Goal: Complete application form

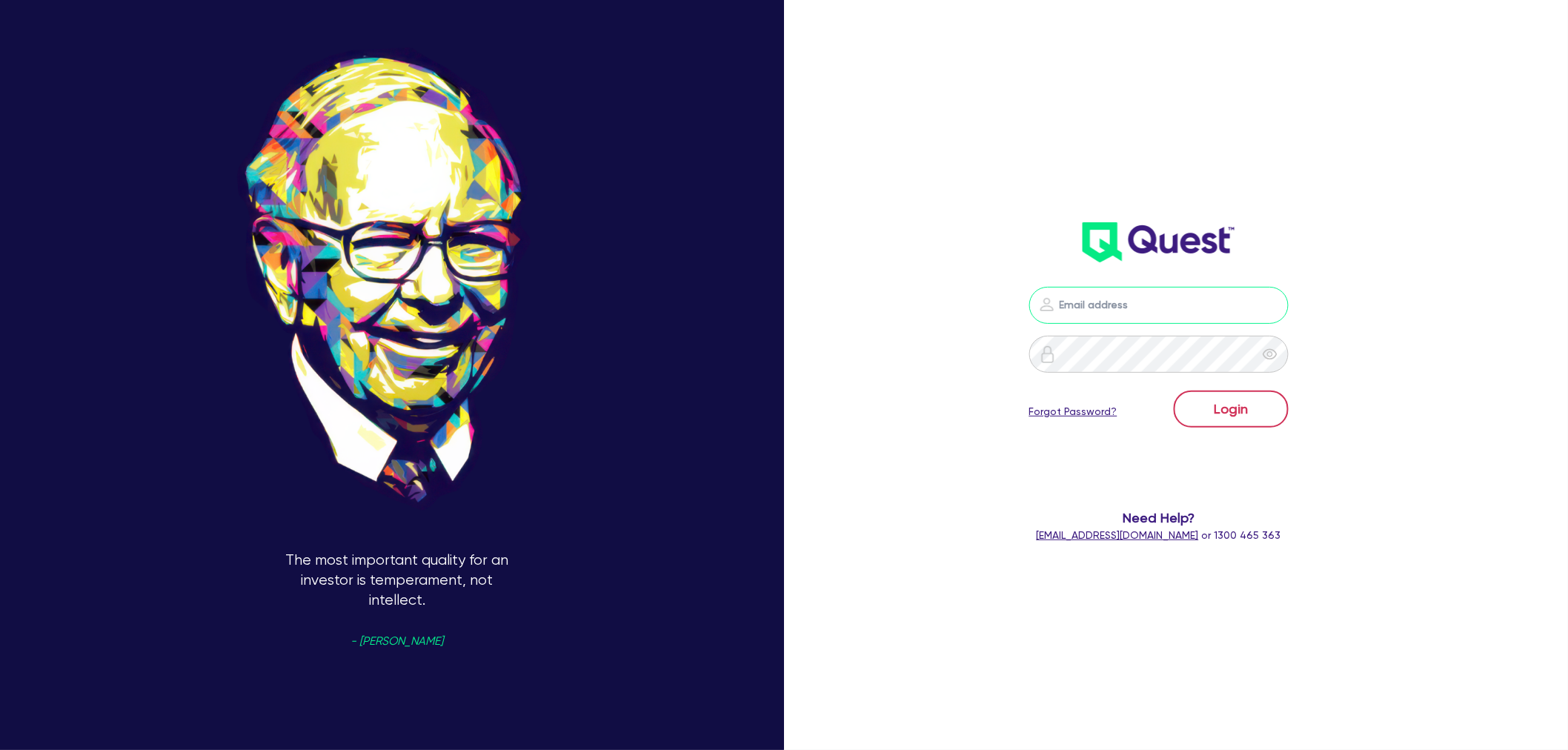
type input "[EMAIL_ADDRESS][PERSON_NAME][DOMAIN_NAME]"
click at [1208, 406] on button "Login" at bounding box center [1231, 409] width 115 height 37
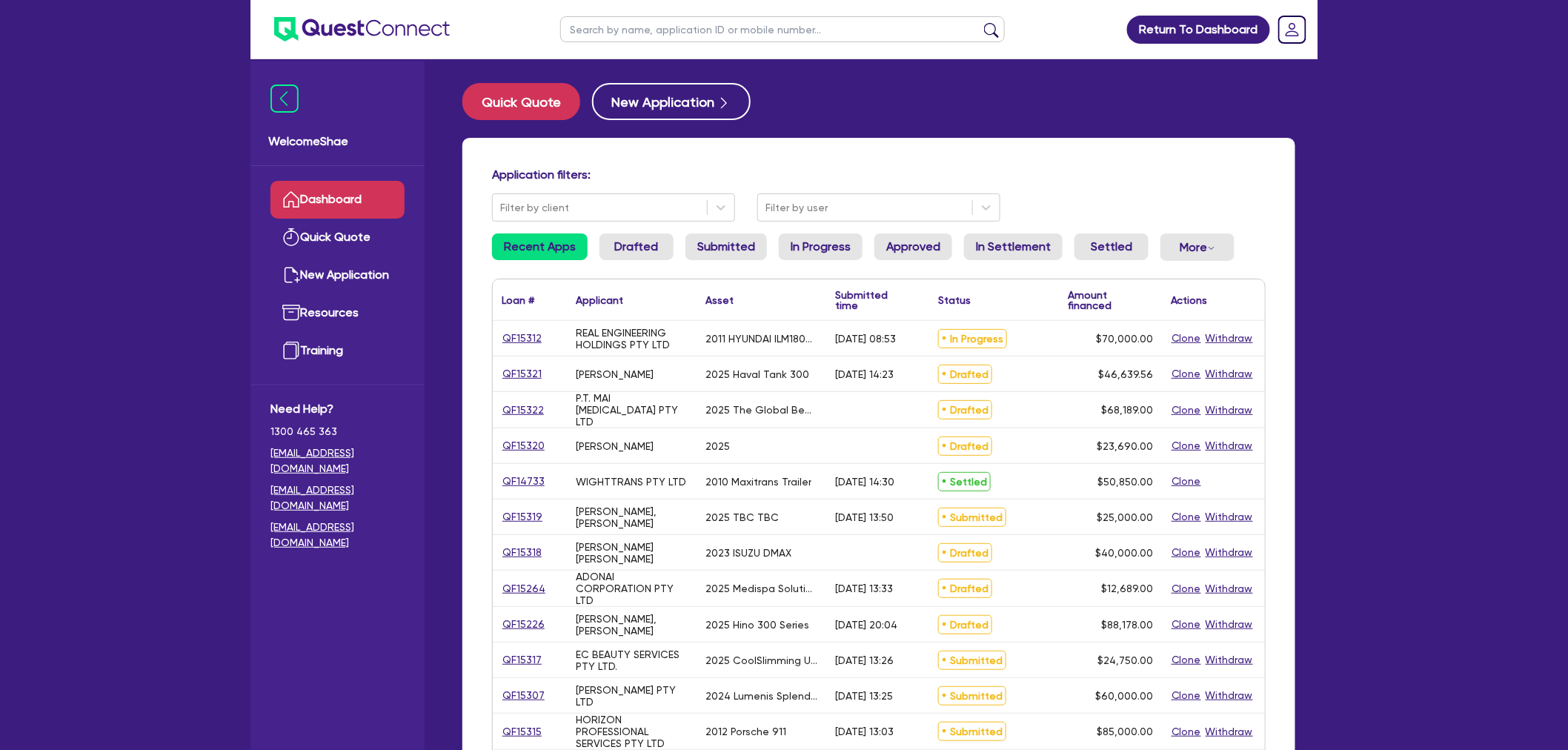
click at [620, 27] on input "text" at bounding box center [782, 29] width 445 height 26
type input "[PERSON_NAME]"
click at [979, 22] on button "submit" at bounding box center [991, 32] width 24 height 21
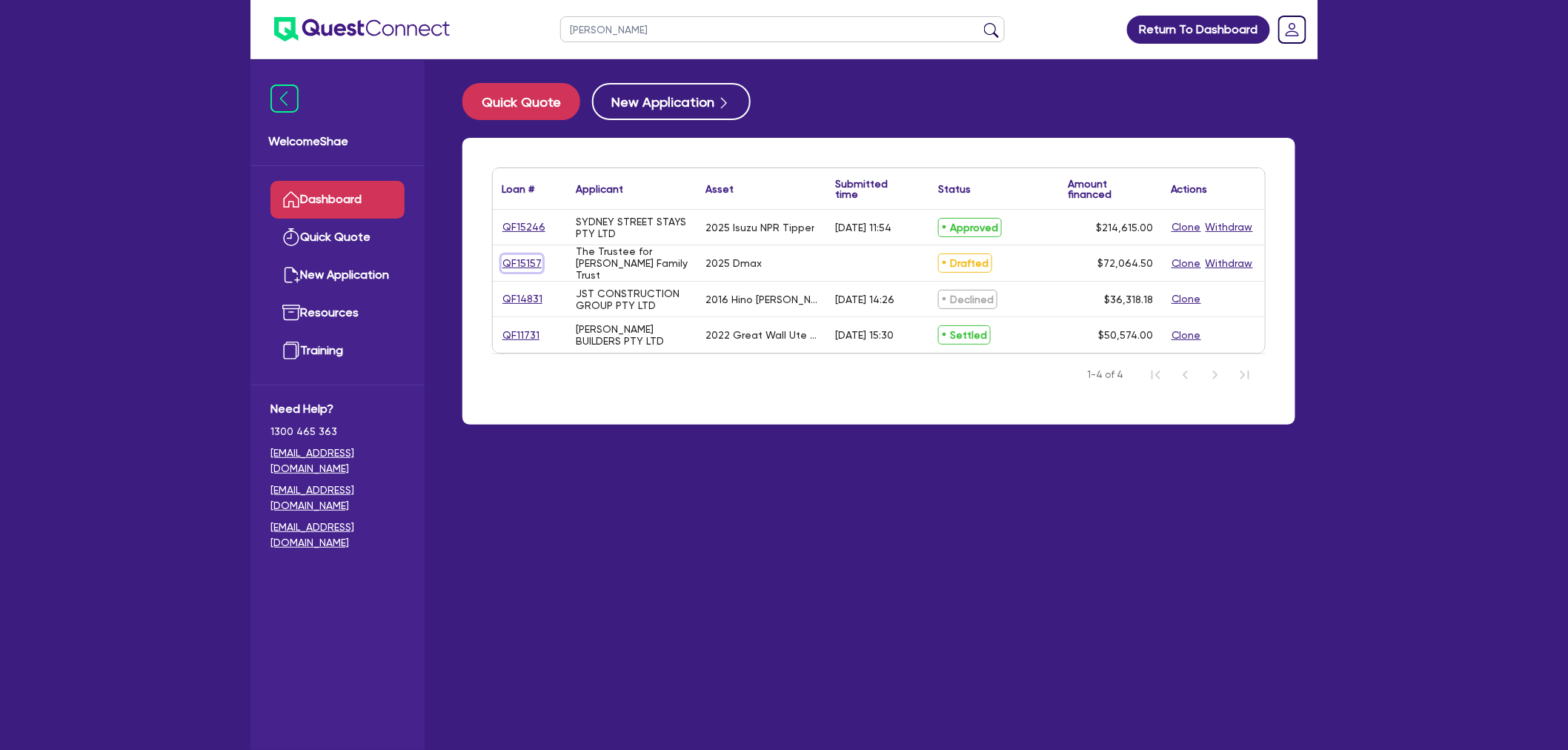
click at [520, 264] on link "QF15157" at bounding box center [521, 264] width 41 height 17
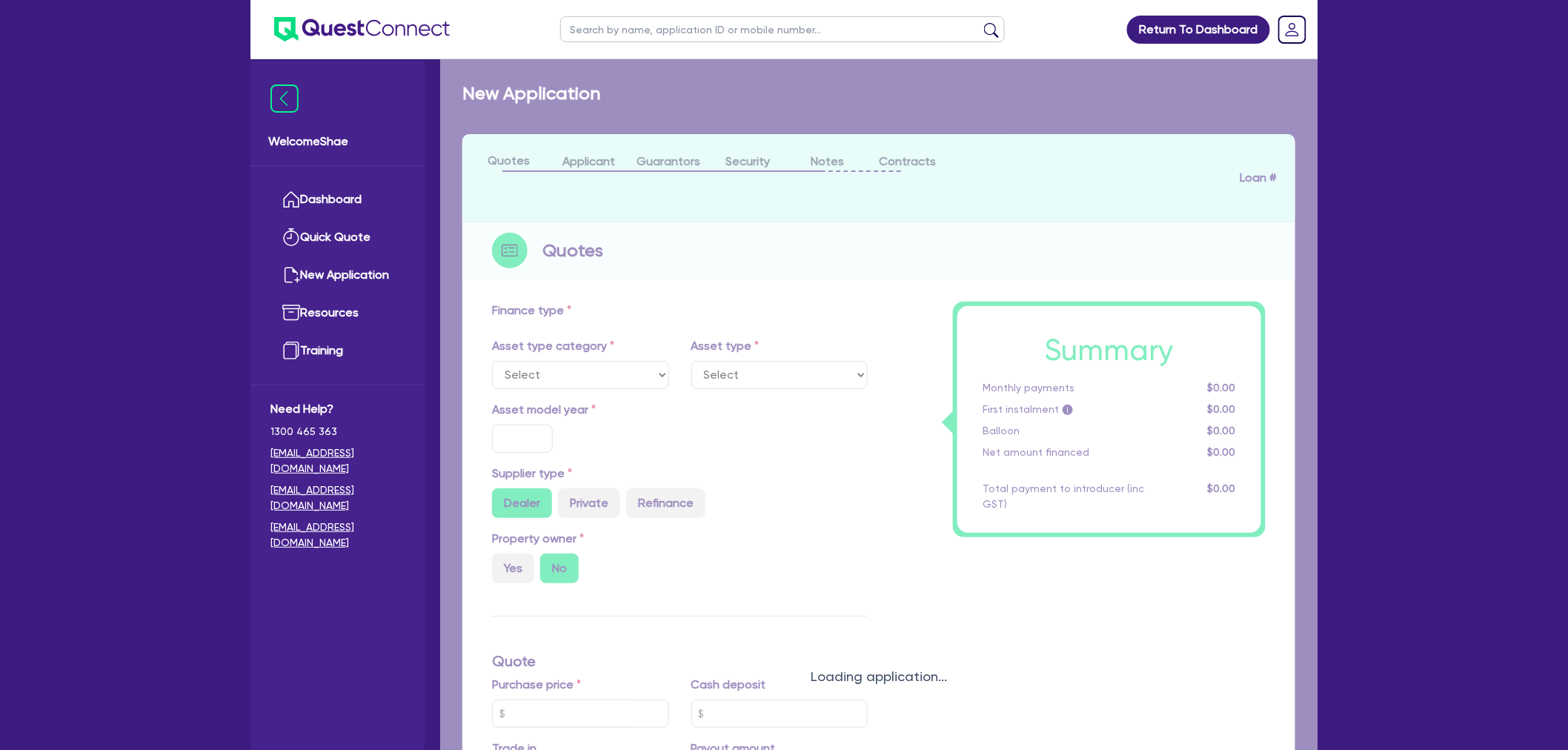
select select "CARS_AND_LIGHT_TRUCKS"
type input "2025"
radio input "true"
type input "69,990"
type input "1,000"
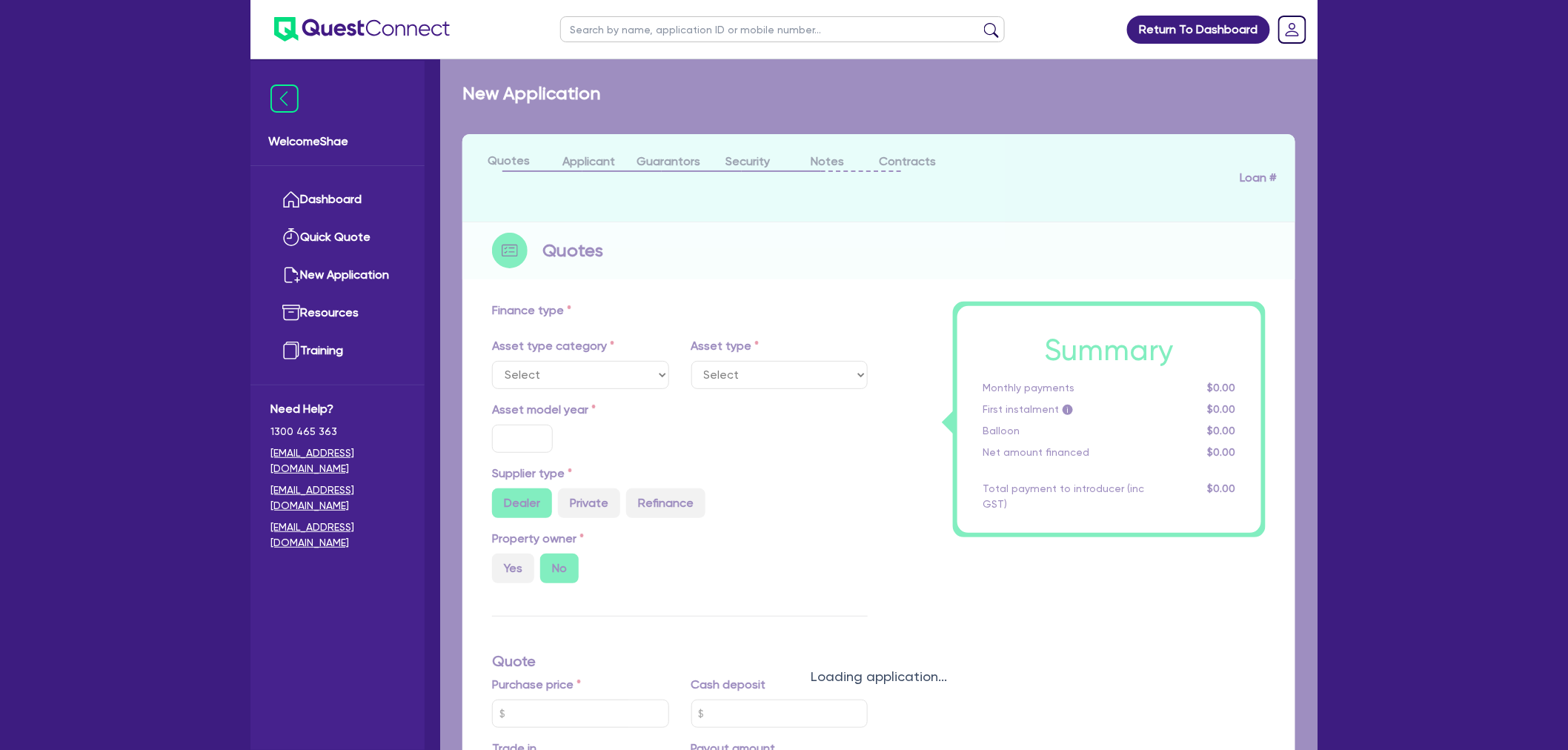
type input "7.15"
type input "2,200"
select select "PASSENGER_VEHICLES"
